Goal: Task Accomplishment & Management: Manage account settings

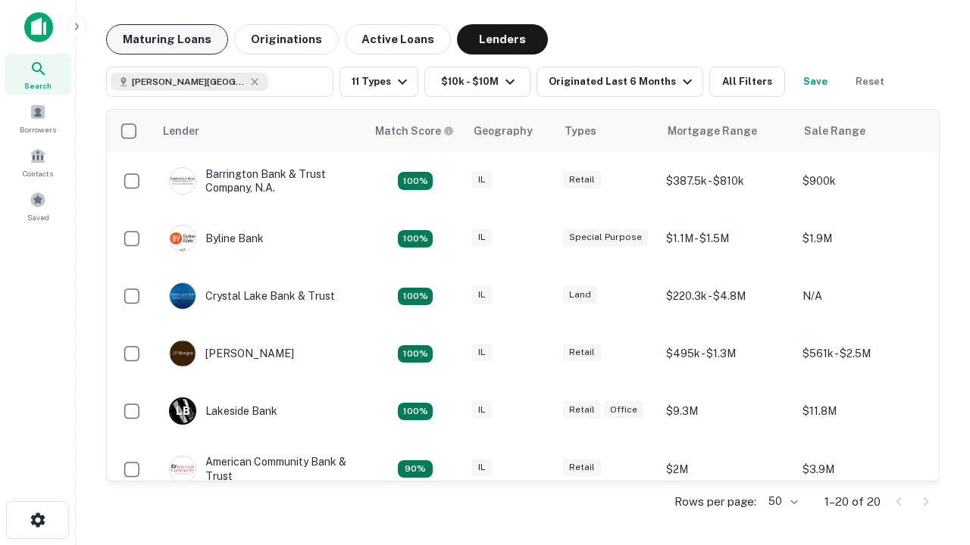
click at [167, 39] on button "Maturing Loans" at bounding box center [167, 39] width 122 height 30
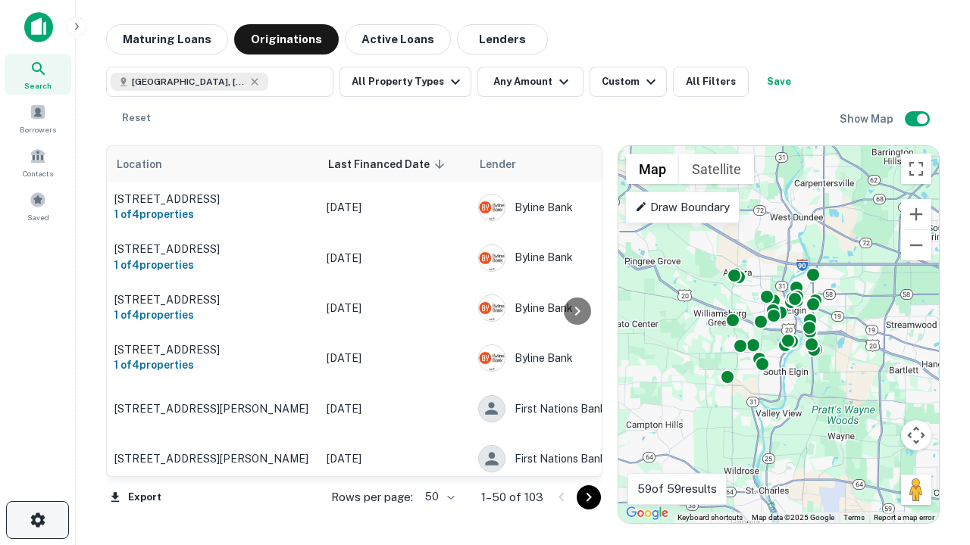
click at [37, 520] on icon "button" at bounding box center [38, 520] width 18 height 18
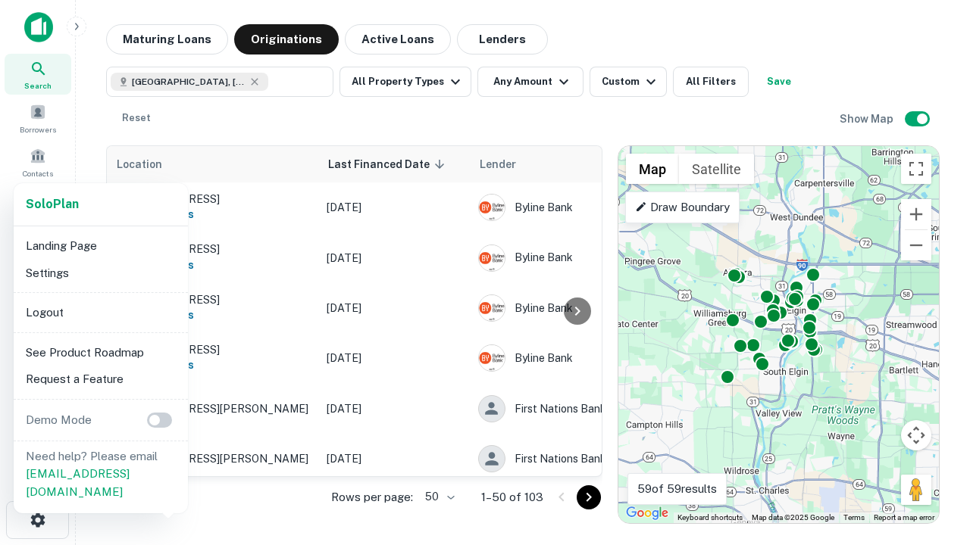
click at [100, 312] on li "Logout" at bounding box center [101, 312] width 162 height 27
